Goal: Information Seeking & Learning: Learn about a topic

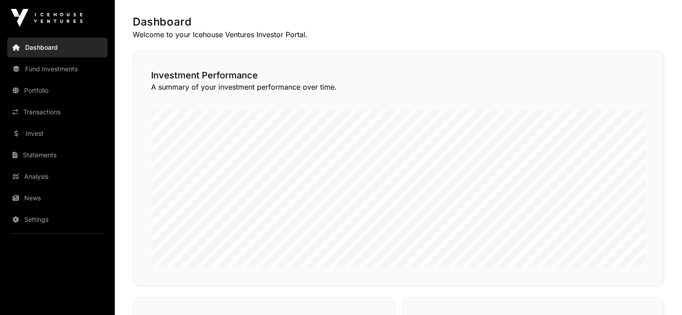
scroll to position [40, 0]
click at [39, 93] on link "Portfolio" at bounding box center [57, 91] width 101 height 20
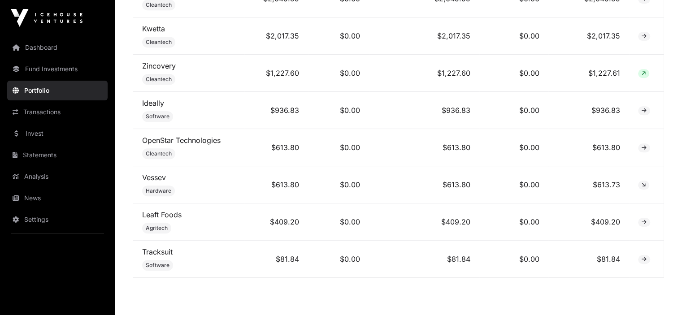
scroll to position [764, 0]
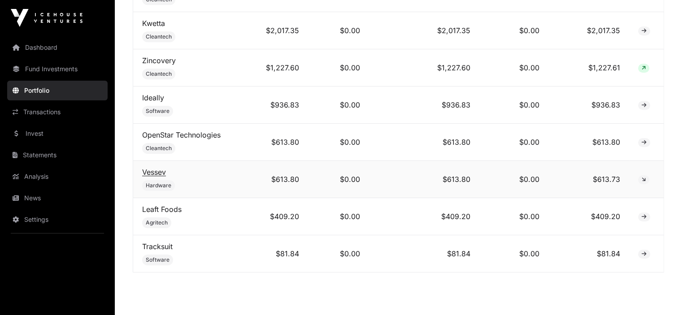
click at [156, 170] on link "Vessev" at bounding box center [154, 172] width 24 height 9
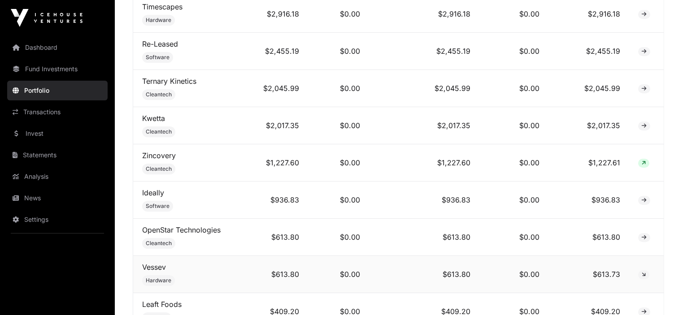
scroll to position [668, 0]
click at [153, 193] on link "Ideally" at bounding box center [153, 193] width 22 height 9
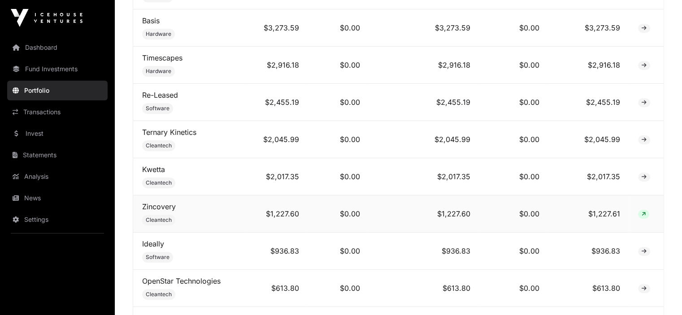
scroll to position [617, 0]
click at [162, 210] on link "Zincovery" at bounding box center [159, 207] width 34 height 9
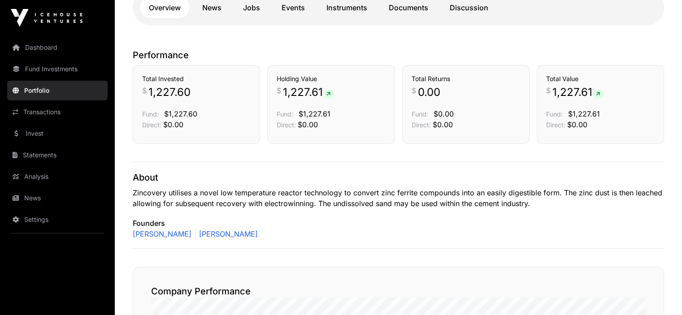
scroll to position [233, 0]
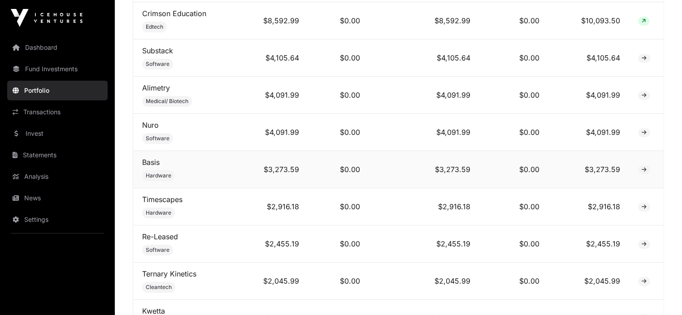
scroll to position [476, 0]
click at [152, 165] on link "Basis" at bounding box center [150, 162] width 17 height 9
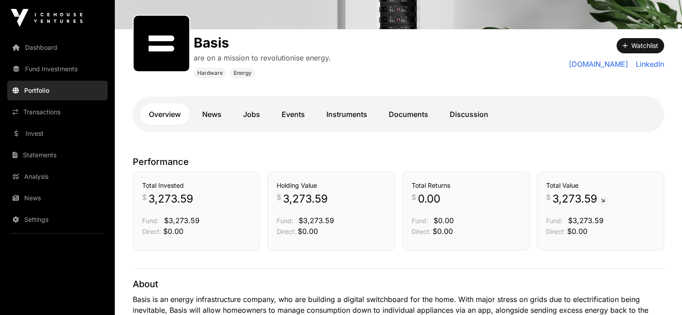
scroll to position [121, 0]
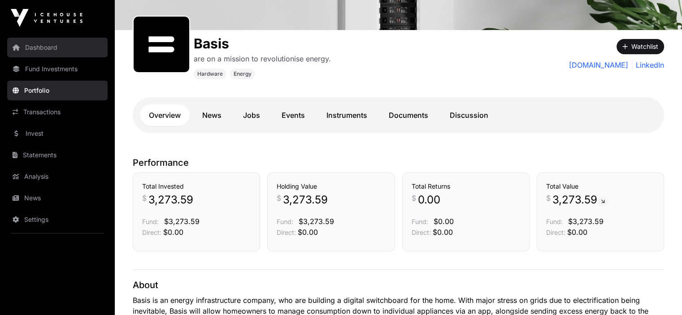
click at [51, 48] on link "Dashboard" at bounding box center [57, 48] width 101 height 20
